Goal: Find specific page/section: Find specific page/section

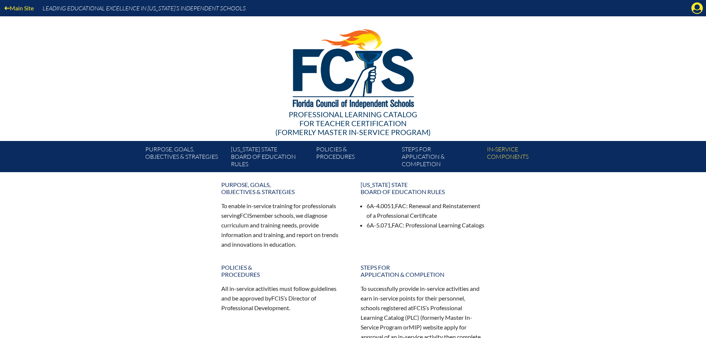
click at [697, 7] on icon "Manage account" at bounding box center [697, 8] width 12 height 12
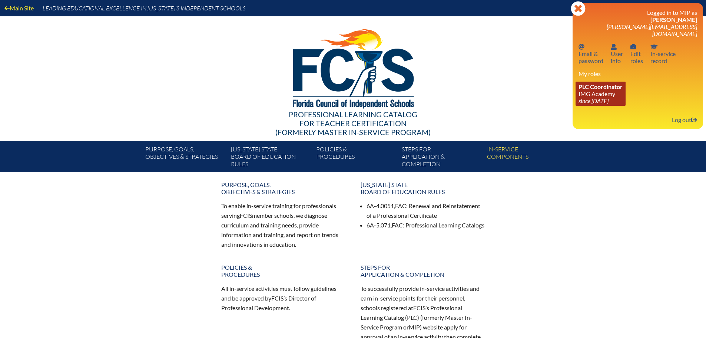
click at [610, 84] on link "PLC Coordinator IMG Academy since 2022 Aug 25" at bounding box center [600, 94] width 50 height 24
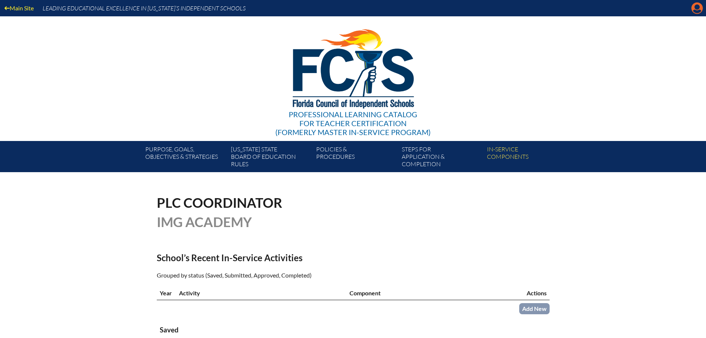
click at [698, 5] on icon "Manage account" at bounding box center [697, 8] width 12 height 12
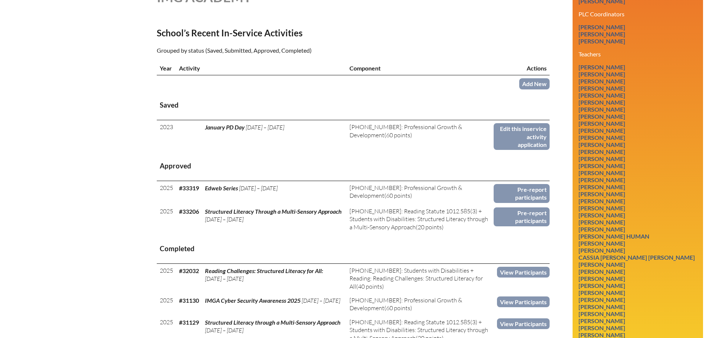
scroll to position [445, 0]
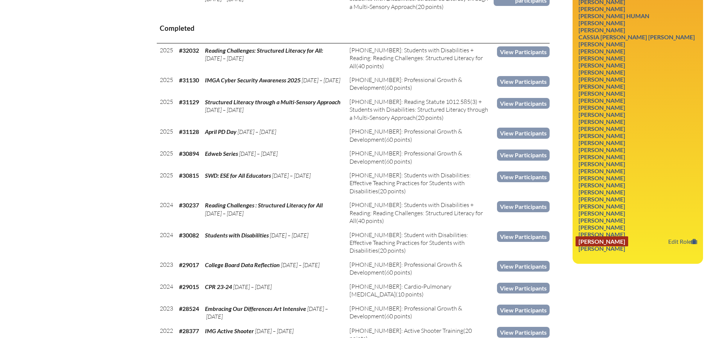
click at [590, 236] on link "Andrew Widhalm" at bounding box center [601, 241] width 53 height 10
click at [591, 229] on link "Erika Vitiene" at bounding box center [601, 234] width 53 height 10
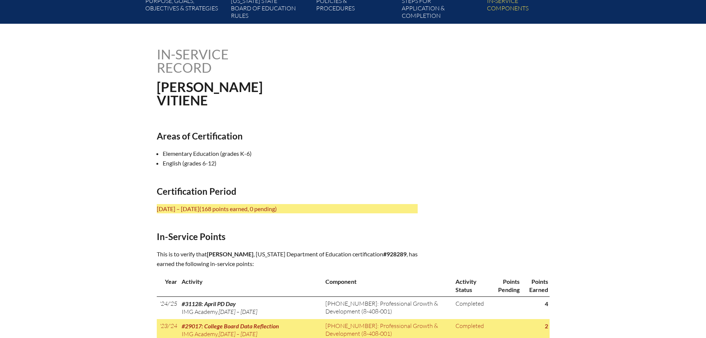
scroll to position [296, 0]
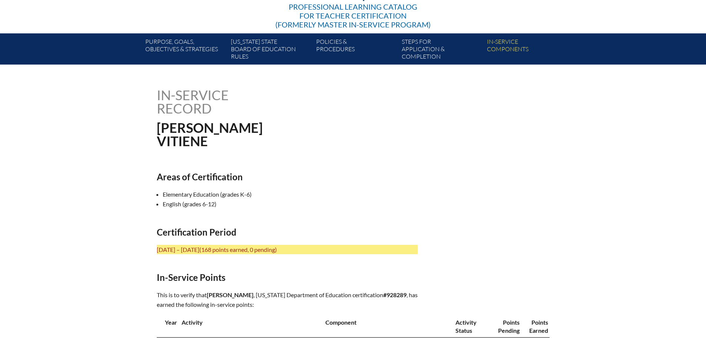
scroll to position [74, 0]
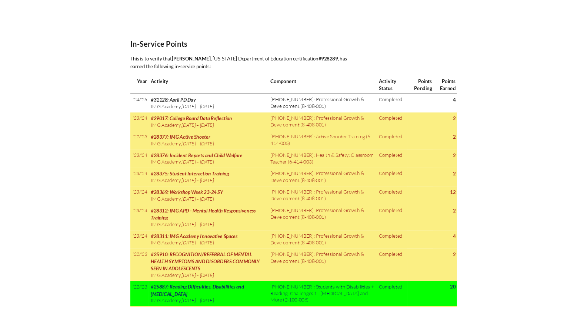
scroll to position [370, 0]
